Goal: Information Seeking & Learning: Understand process/instructions

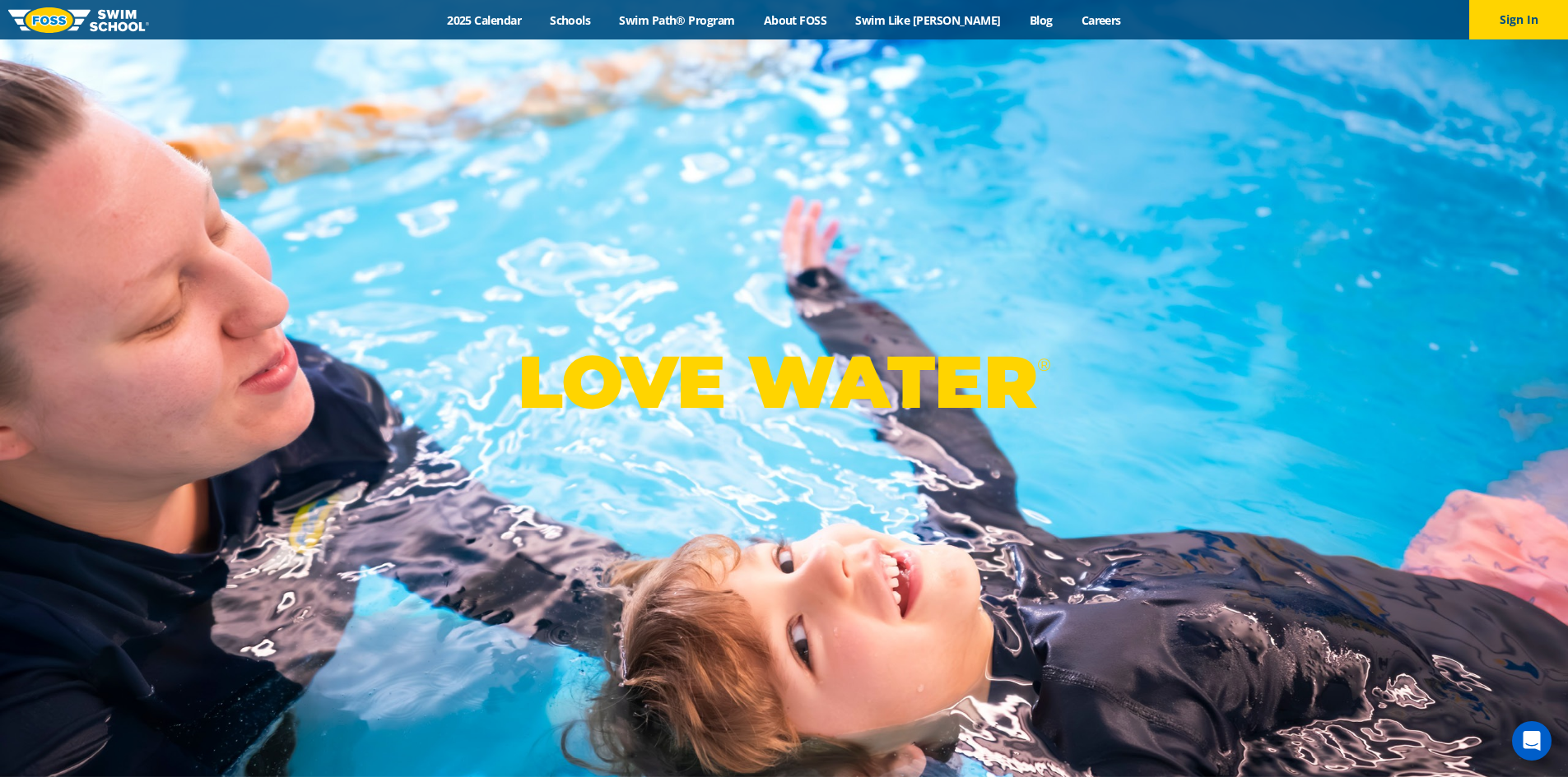
click at [749, 14] on link "Swim Path® Program" at bounding box center [677, 20] width 144 height 16
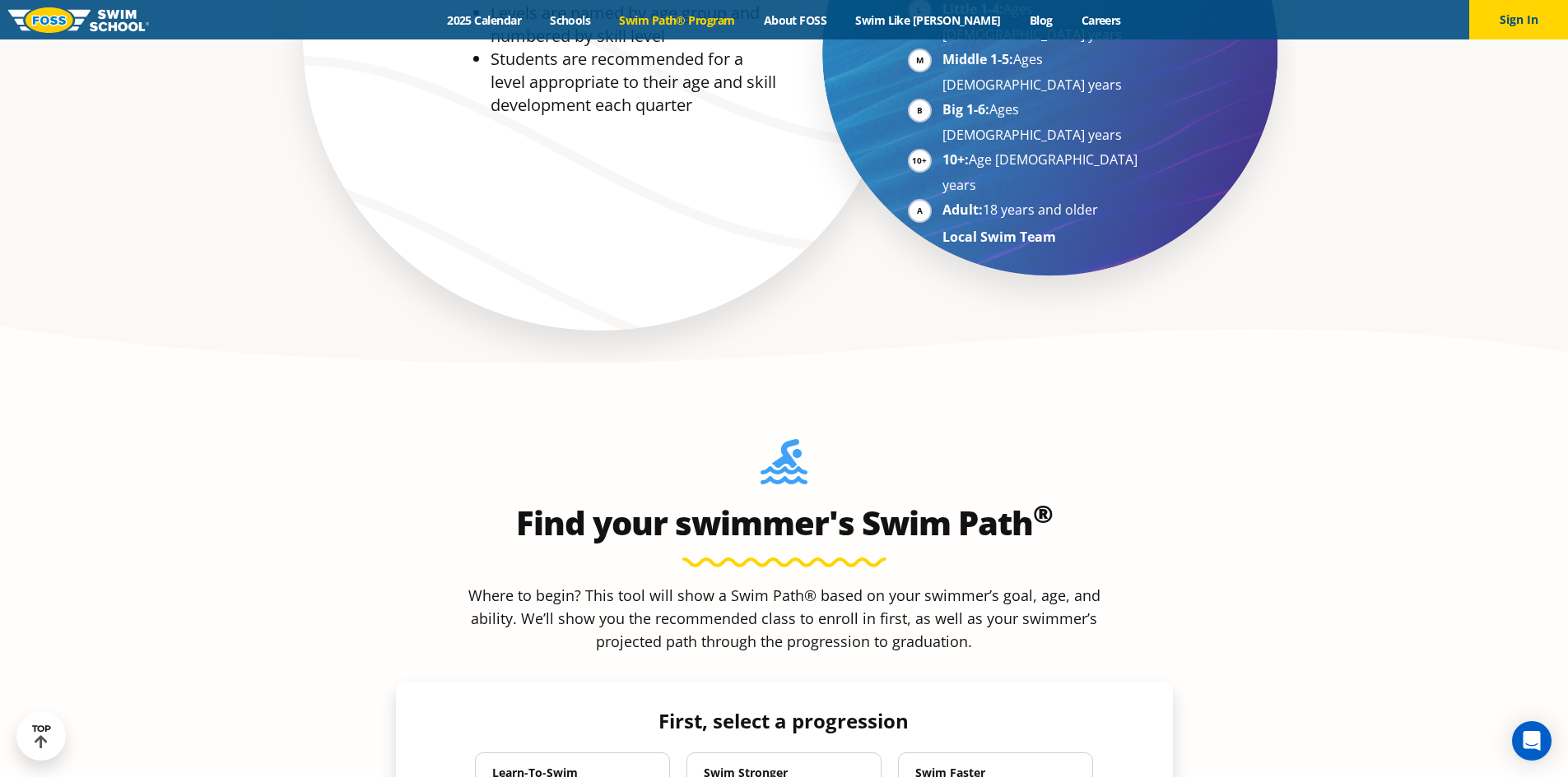
scroll to position [1234, 0]
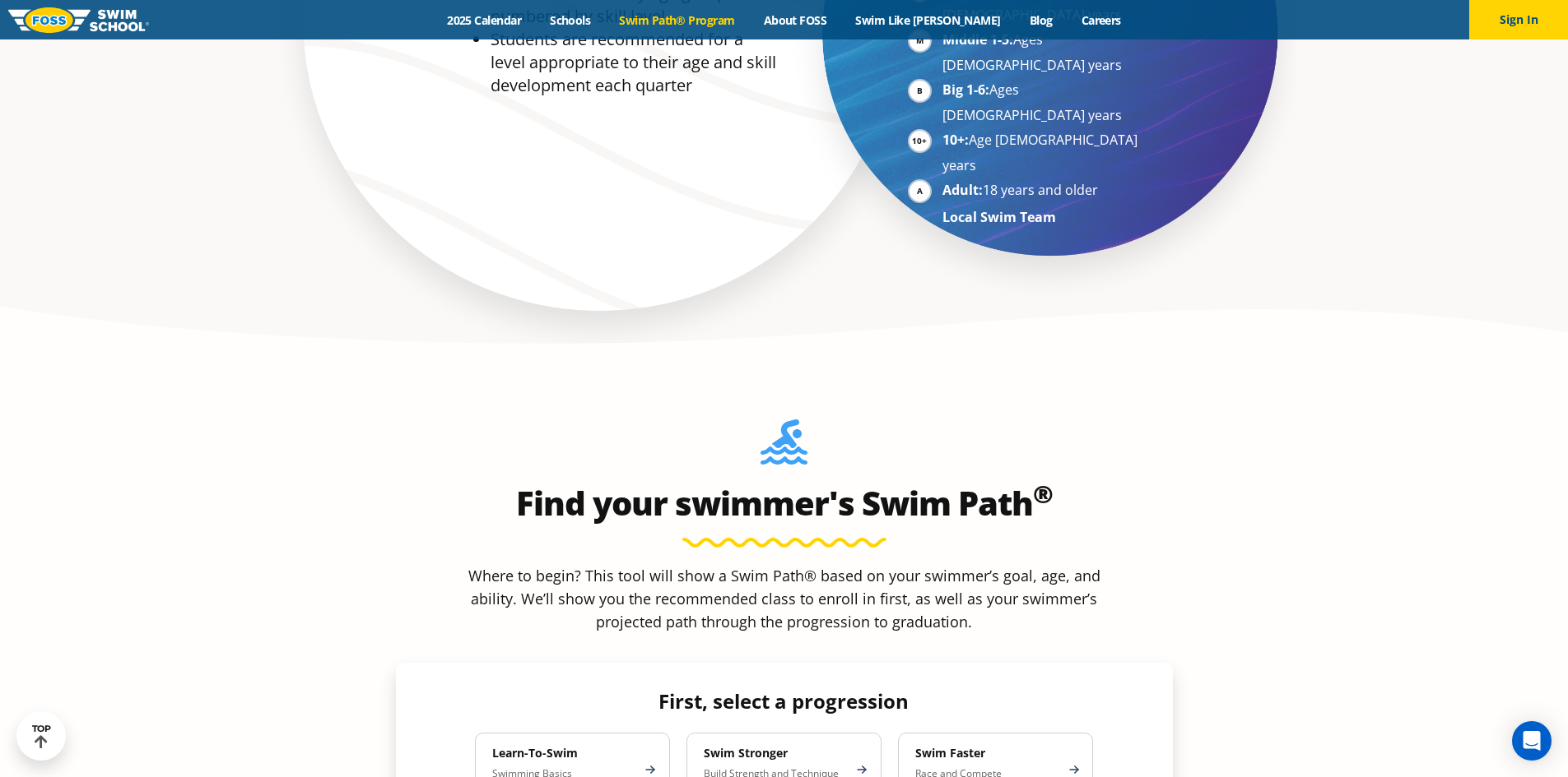
click at [623, 767] on p "Swimming Basics 6 Months to Adult" at bounding box center [564, 781] width 144 height 27
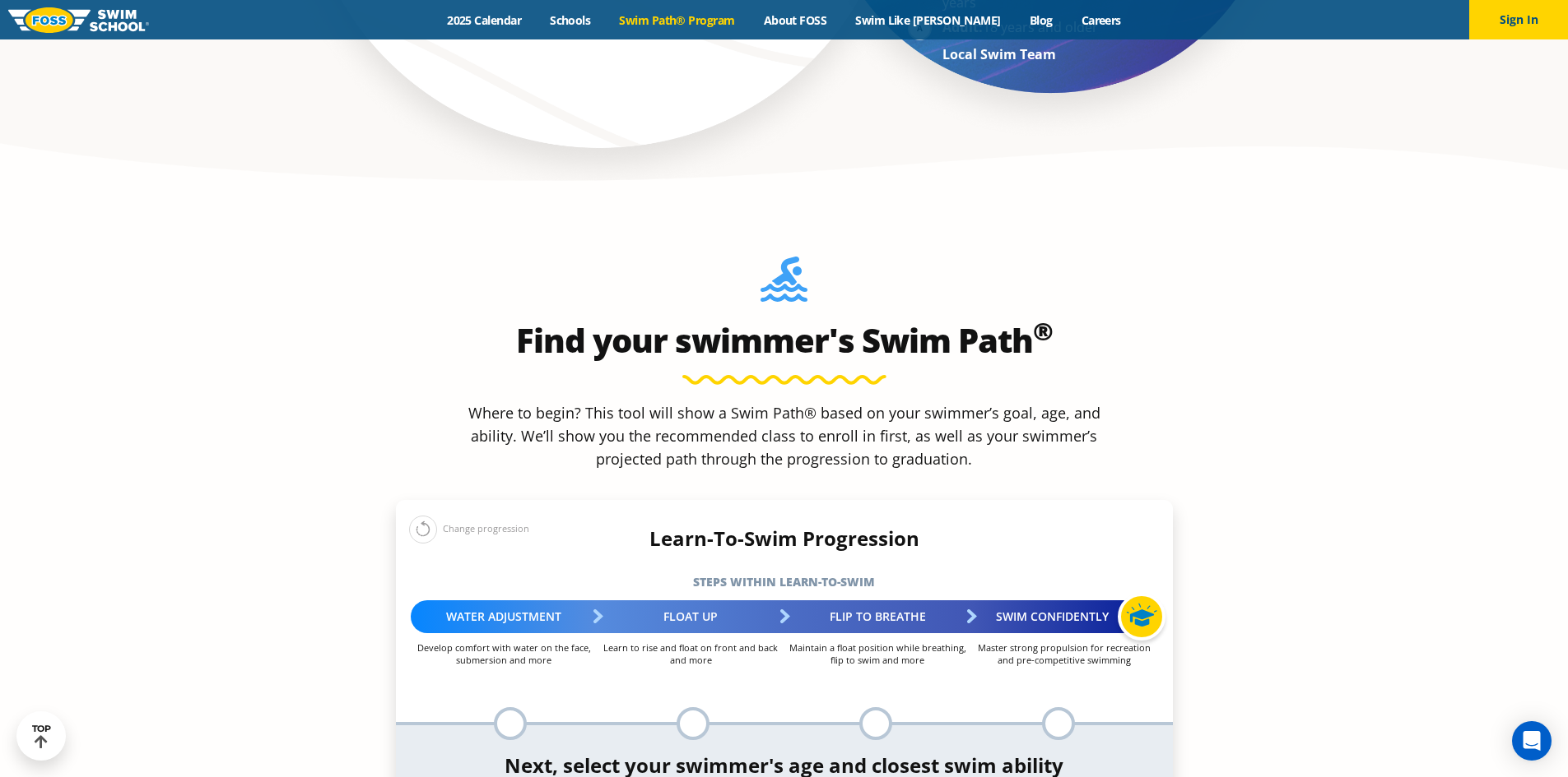
scroll to position [1398, 0]
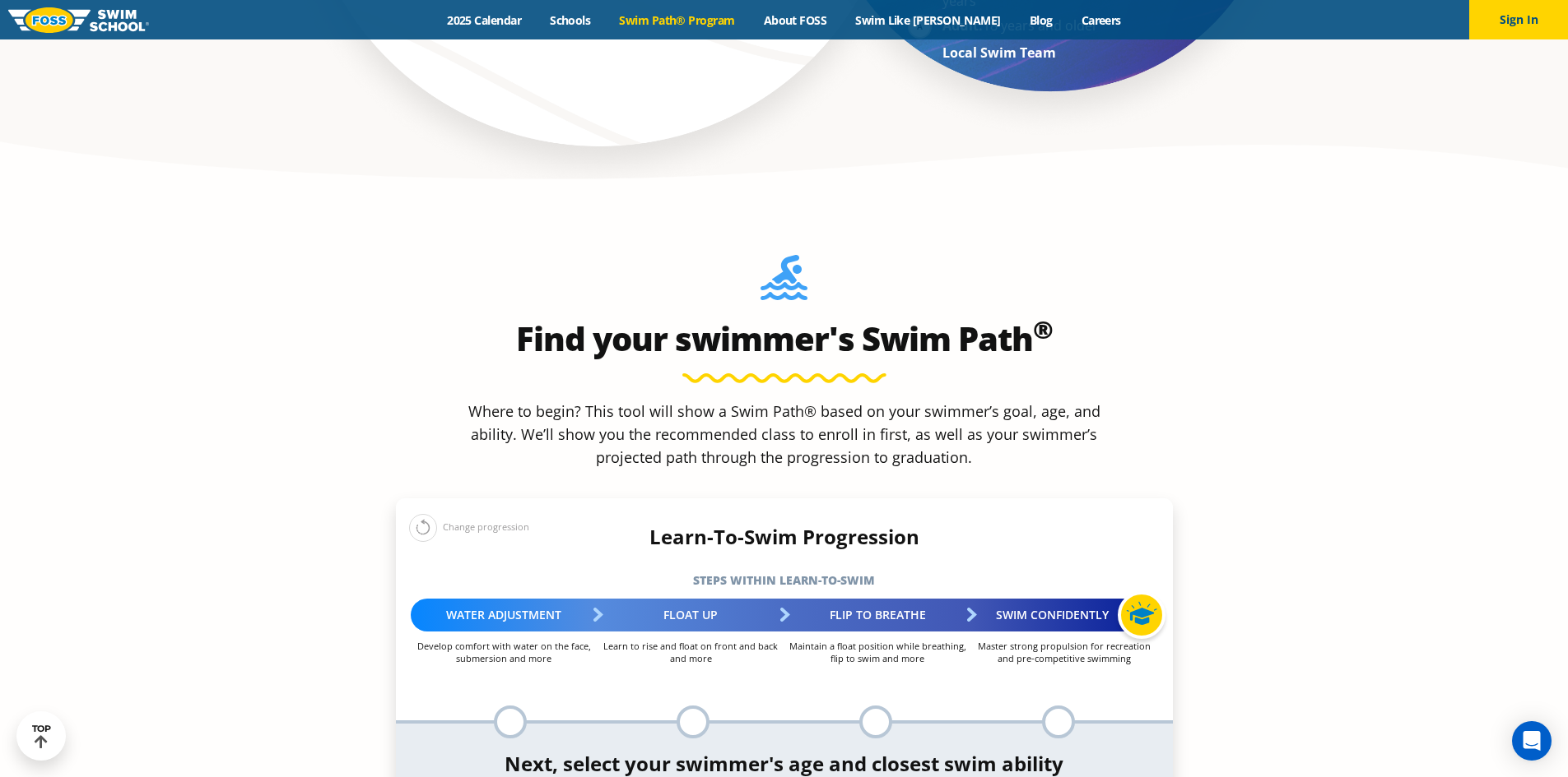
select select "5-years"
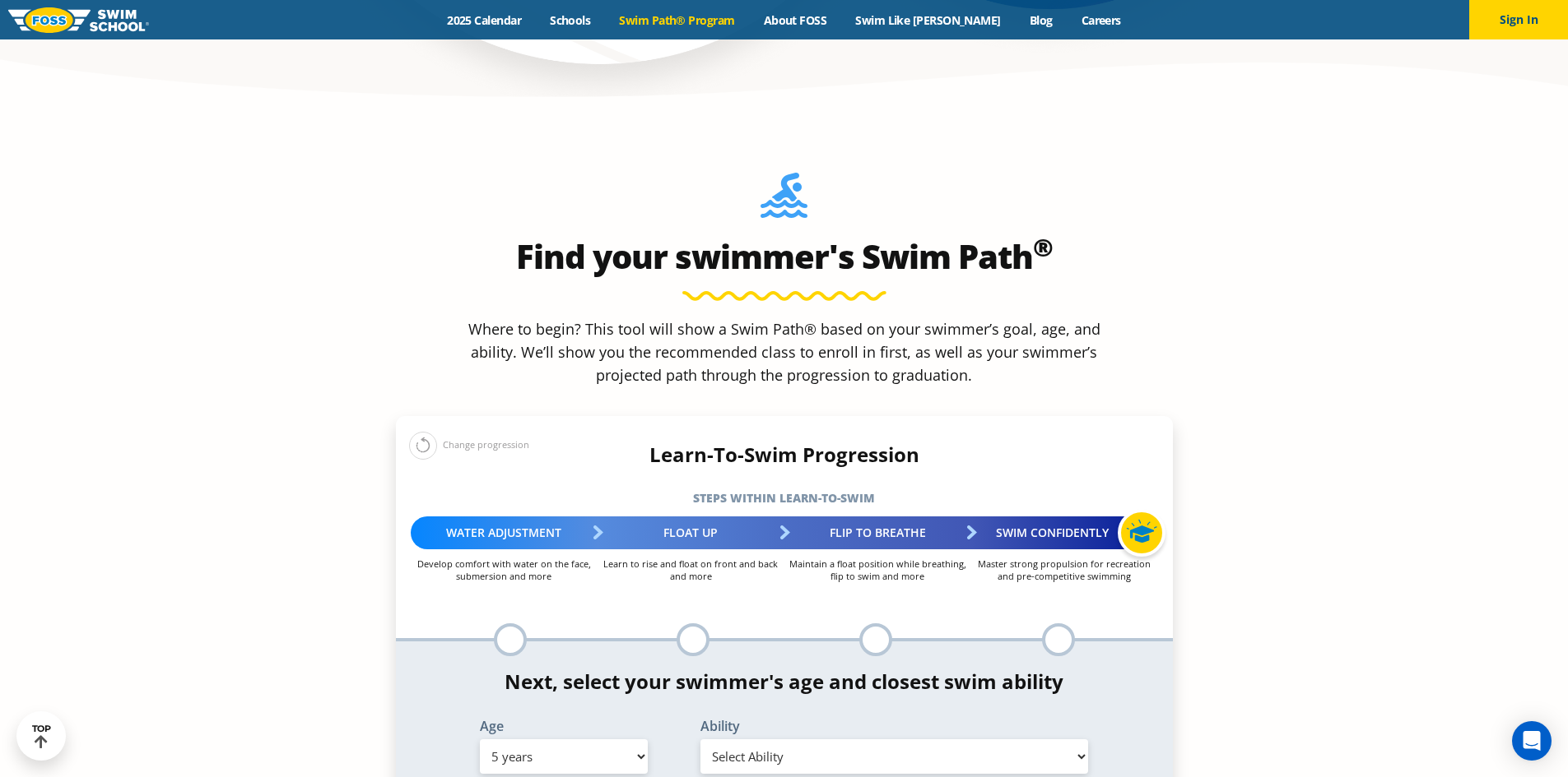
click at [754, 720] on label "Ability" at bounding box center [894, 726] width 389 height 13
click at [744, 740] on select "Select Ability First in-water experience When in the water, reliant on a life j…" at bounding box center [894, 757] width 389 height 35
select select "5-years-uncomfortable-putting-face-in-the-water-andor-getting-water-on-ears-whi…"
click at [700, 740] on select "Select Ability First in-water experience When in the water, reliant on a life j…" at bounding box center [894, 757] width 389 height 35
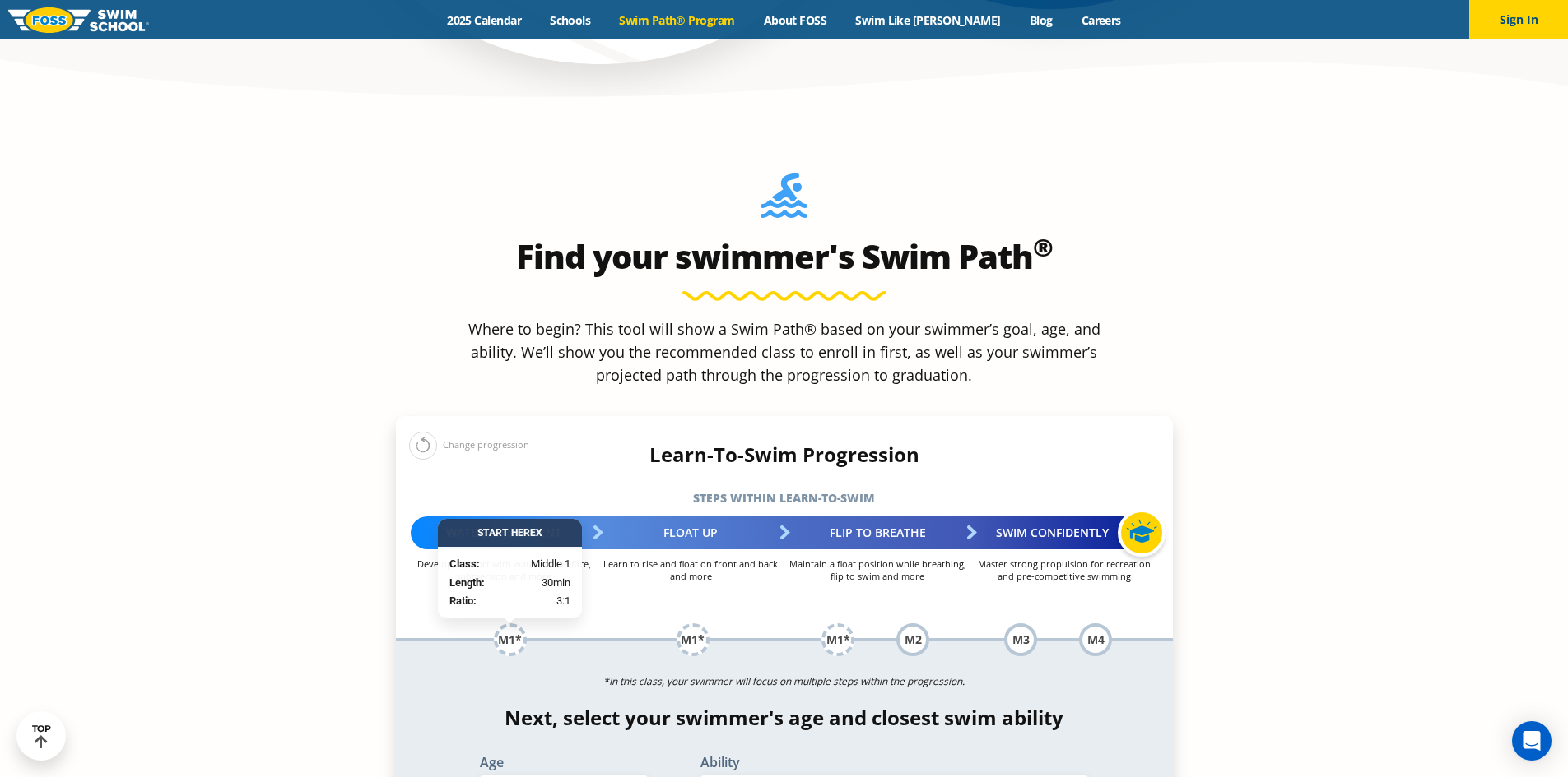
select select "6-years"
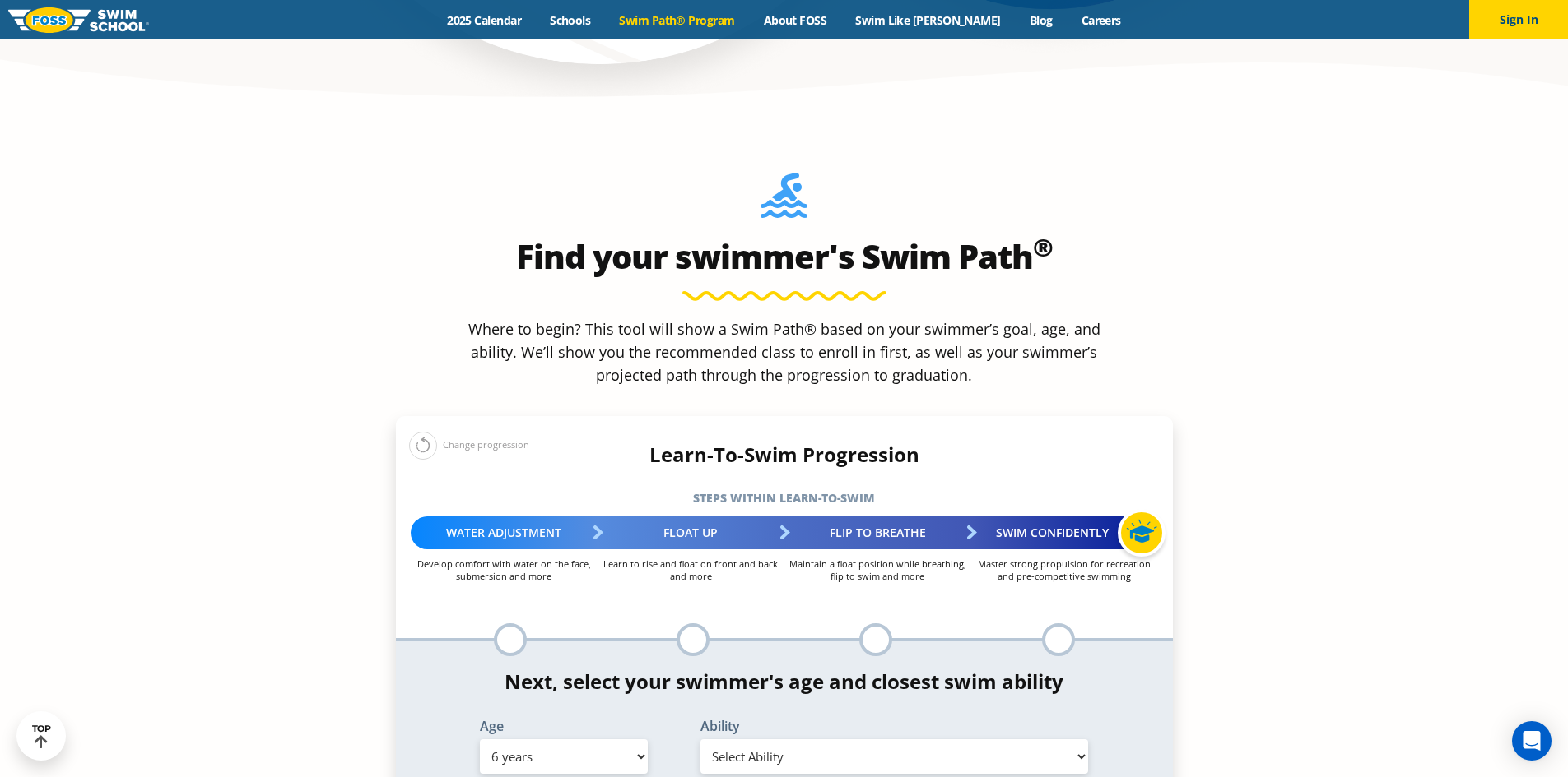
click at [822, 740] on select "Select Ability First in-water experience When in the water, reliant on a life j…" at bounding box center [894, 757] width 389 height 35
click at [700, 740] on select "Select Ability First in-water experience When in the water, reliant on a life j…" at bounding box center [894, 757] width 389 height 35
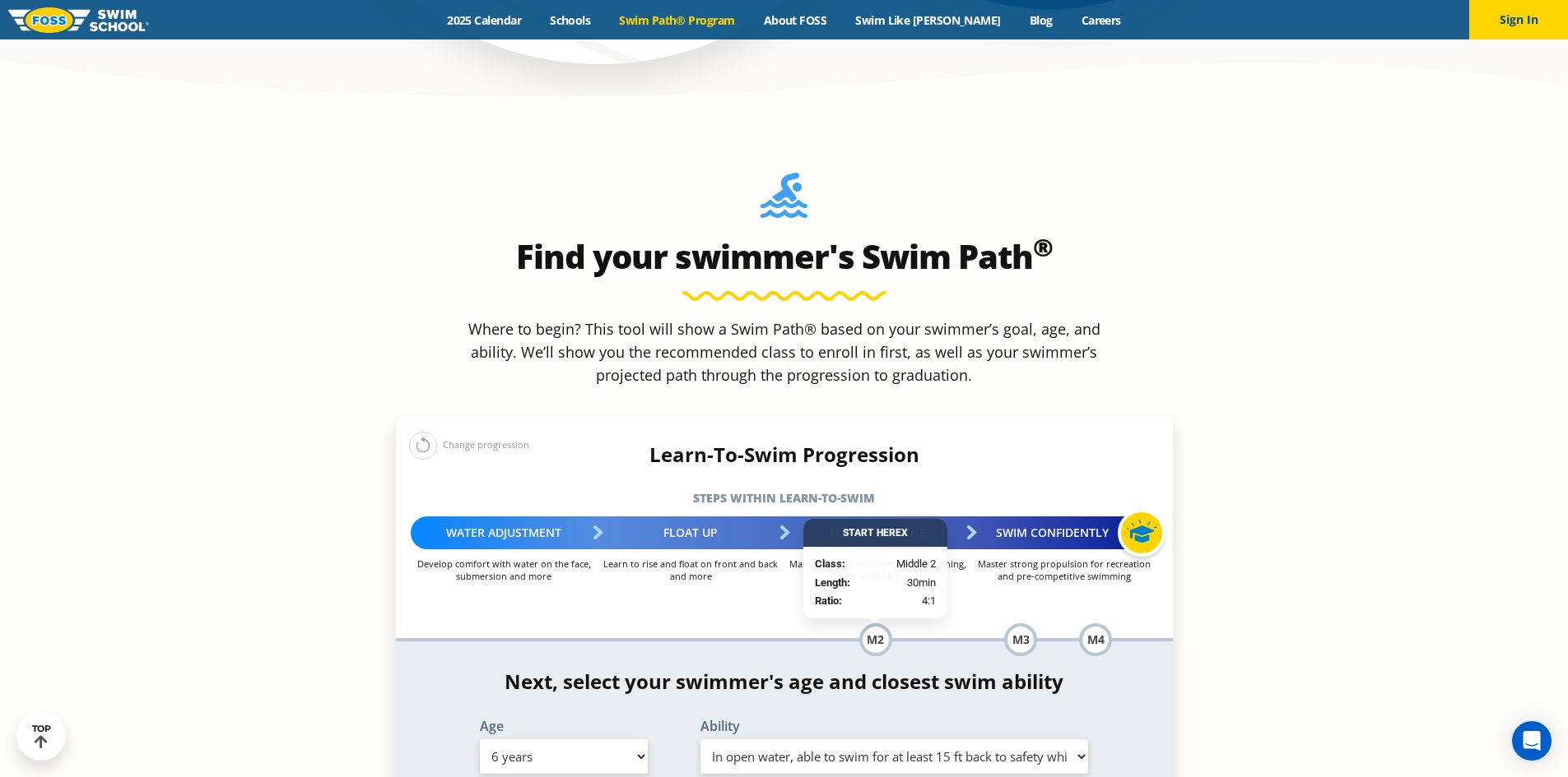
click at [814, 740] on select "Select Ability First in-water experience When in the water, reliant on a life j…" at bounding box center [894, 757] width 389 height 35
click at [700, 740] on select "Select Ability First in-water experience When in the water, reliant on a life j…" at bounding box center [894, 757] width 389 height 35
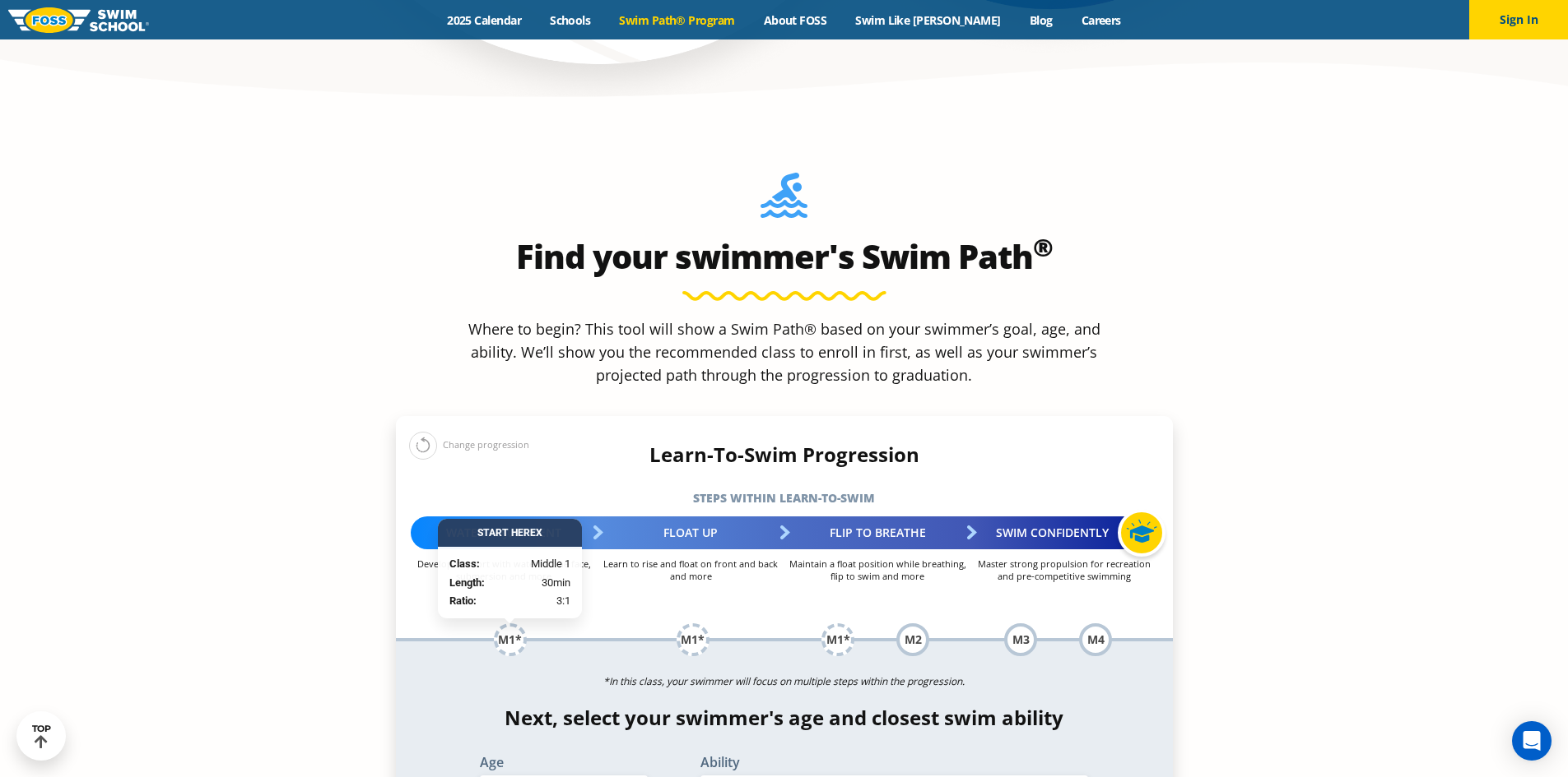
drag, startPoint x: 821, startPoint y: 475, endPoint x: 803, endPoint y: 498, distance: 29.2
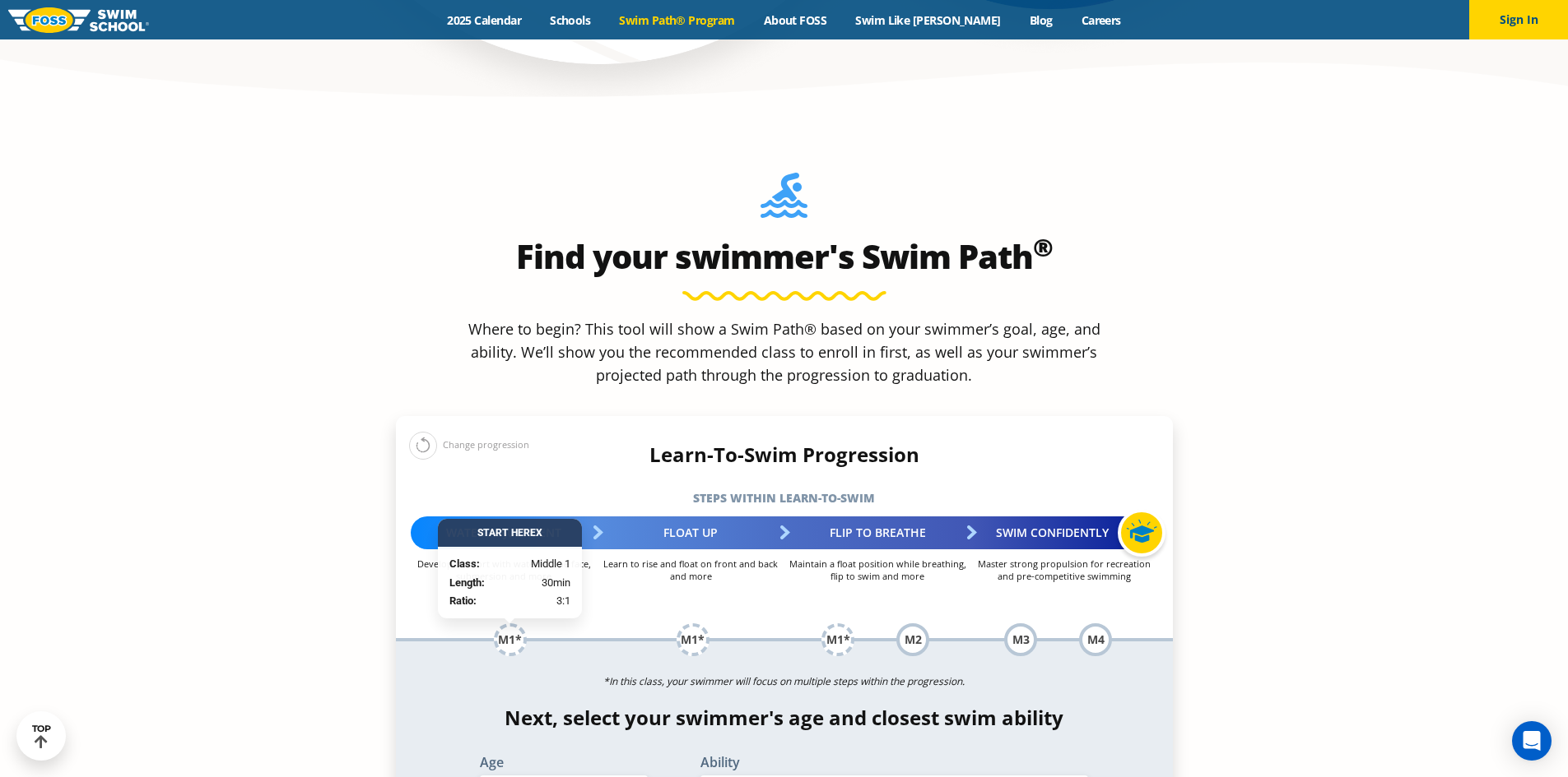
select select "6-years-in-open-water-able-to-swim-for-at-least-15-ft-back-to-safety-while-flip…"
